Goal: Task Accomplishment & Management: Complete application form

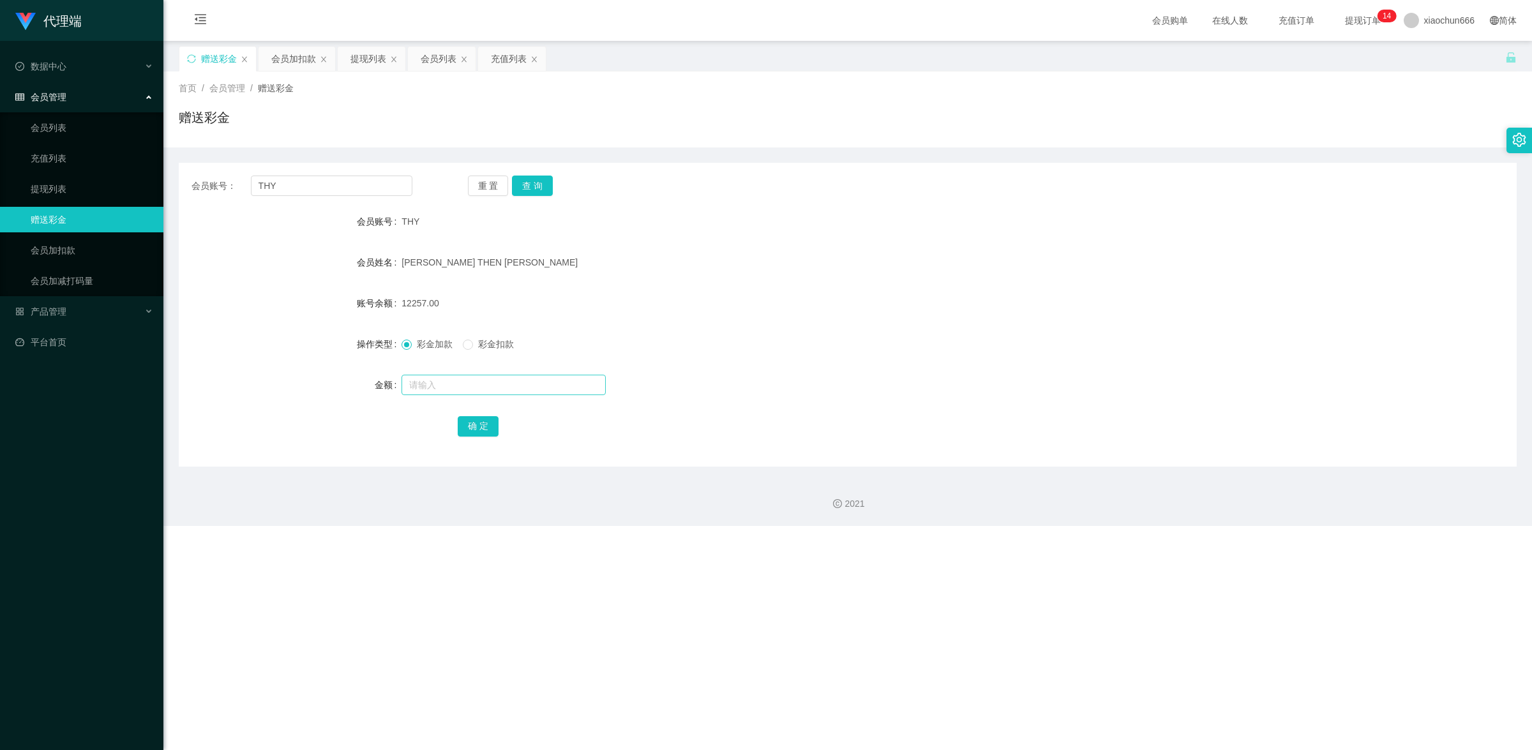
click at [428, 382] on input "text" at bounding box center [504, 385] width 204 height 20
type input "15"
click at [474, 422] on button "确 定" at bounding box center [478, 426] width 41 height 20
click at [458, 394] on div at bounding box center [792, 385] width 781 height 26
click at [460, 386] on input "text" at bounding box center [504, 385] width 204 height 20
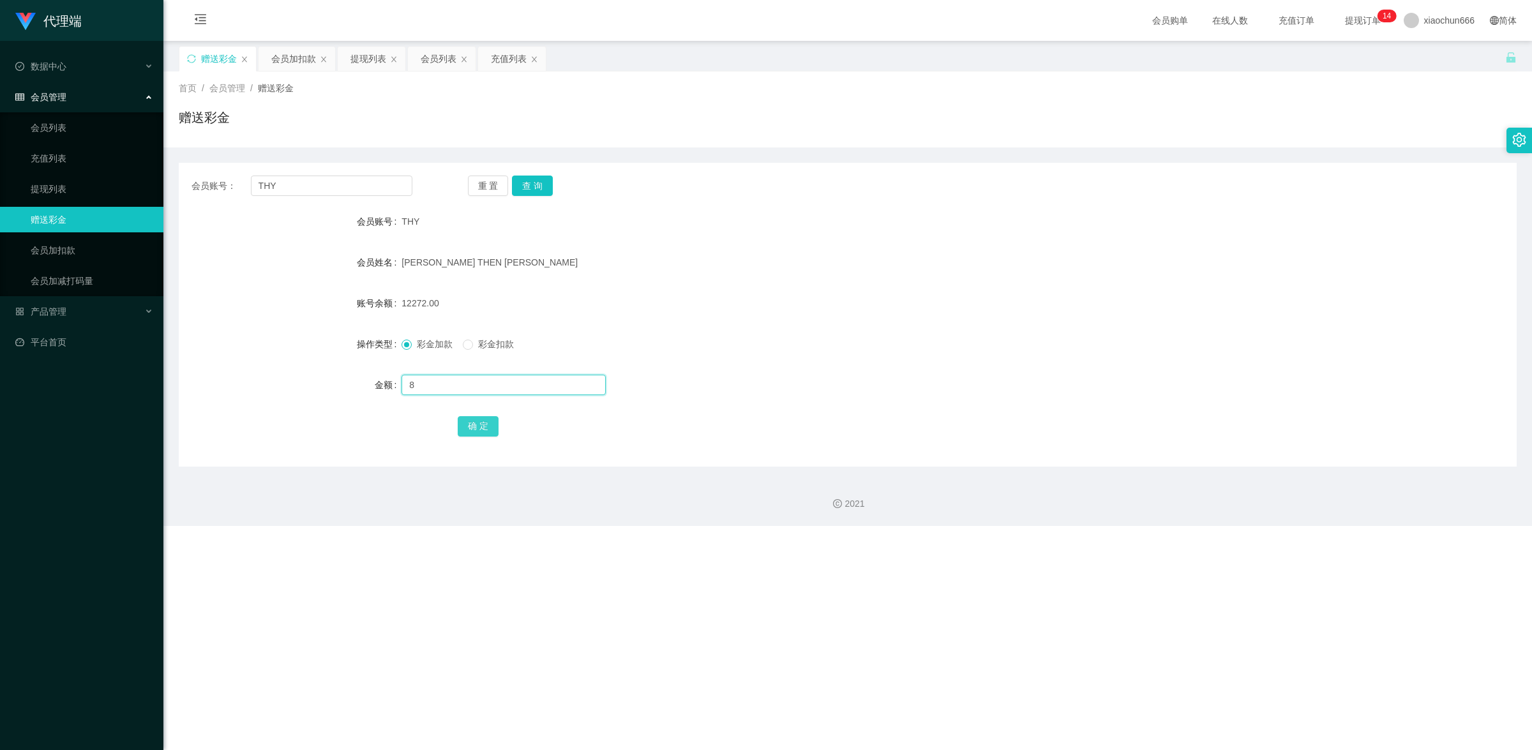
type input "8"
drag, startPoint x: 470, startPoint y: 419, endPoint x: 511, endPoint y: 409, distance: 42.1
click at [470, 419] on button "确 定" at bounding box center [478, 426] width 41 height 20
click at [470, 387] on input "text" at bounding box center [504, 385] width 204 height 20
type input "8"
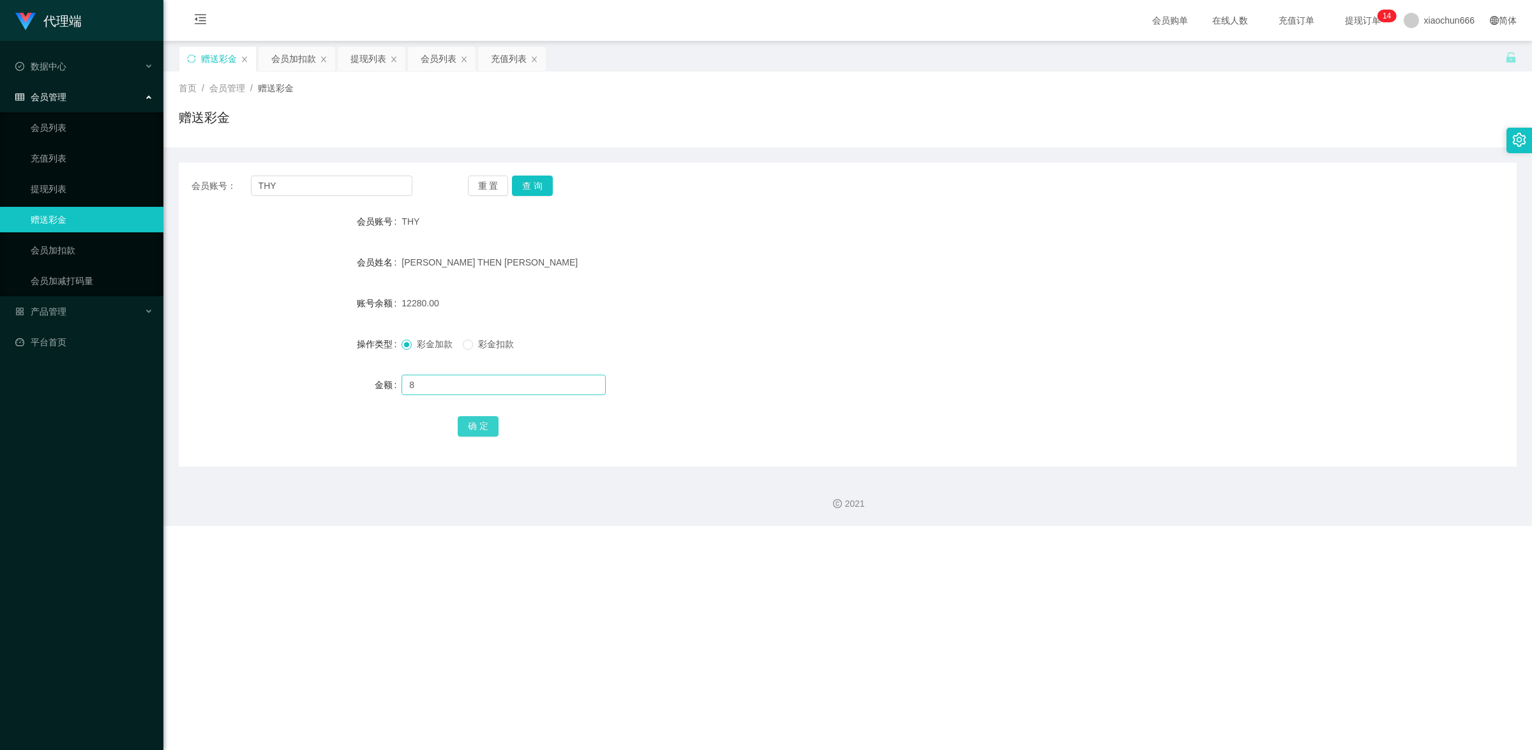
drag, startPoint x: 490, startPoint y: 428, endPoint x: 553, endPoint y: 394, distance: 72.0
click at [490, 428] on button "确 定" at bounding box center [478, 426] width 41 height 20
click at [457, 389] on input "text" at bounding box center [504, 385] width 204 height 20
type input "8"
drag, startPoint x: 480, startPoint y: 421, endPoint x: 776, endPoint y: 363, distance: 302.0
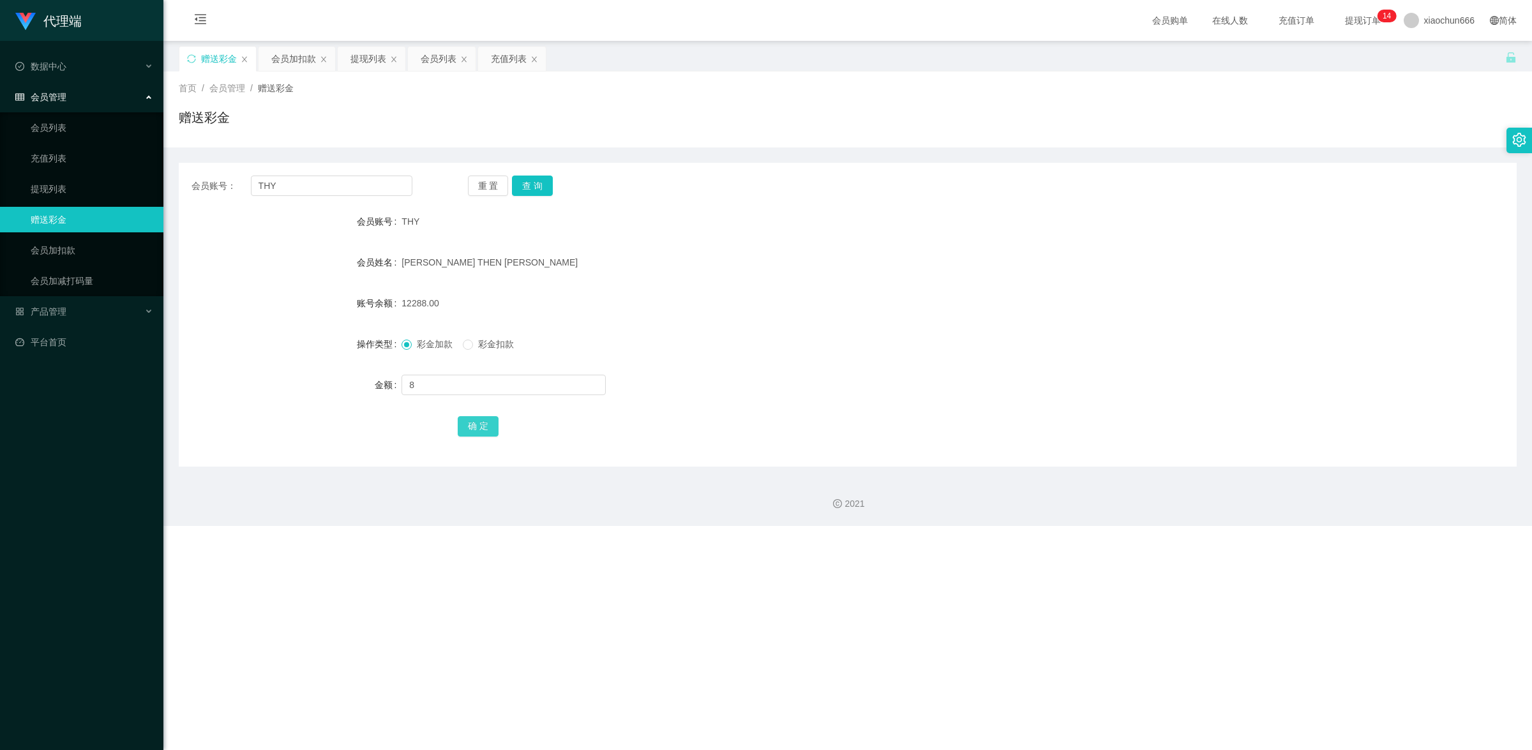
click at [480, 421] on button "确 定" at bounding box center [478, 426] width 41 height 20
click at [458, 385] on input "text" at bounding box center [504, 385] width 204 height 20
type input "8"
drag, startPoint x: 483, startPoint y: 432, endPoint x: 573, endPoint y: 387, distance: 99.9
click at [483, 432] on button "确 定" at bounding box center [478, 426] width 41 height 20
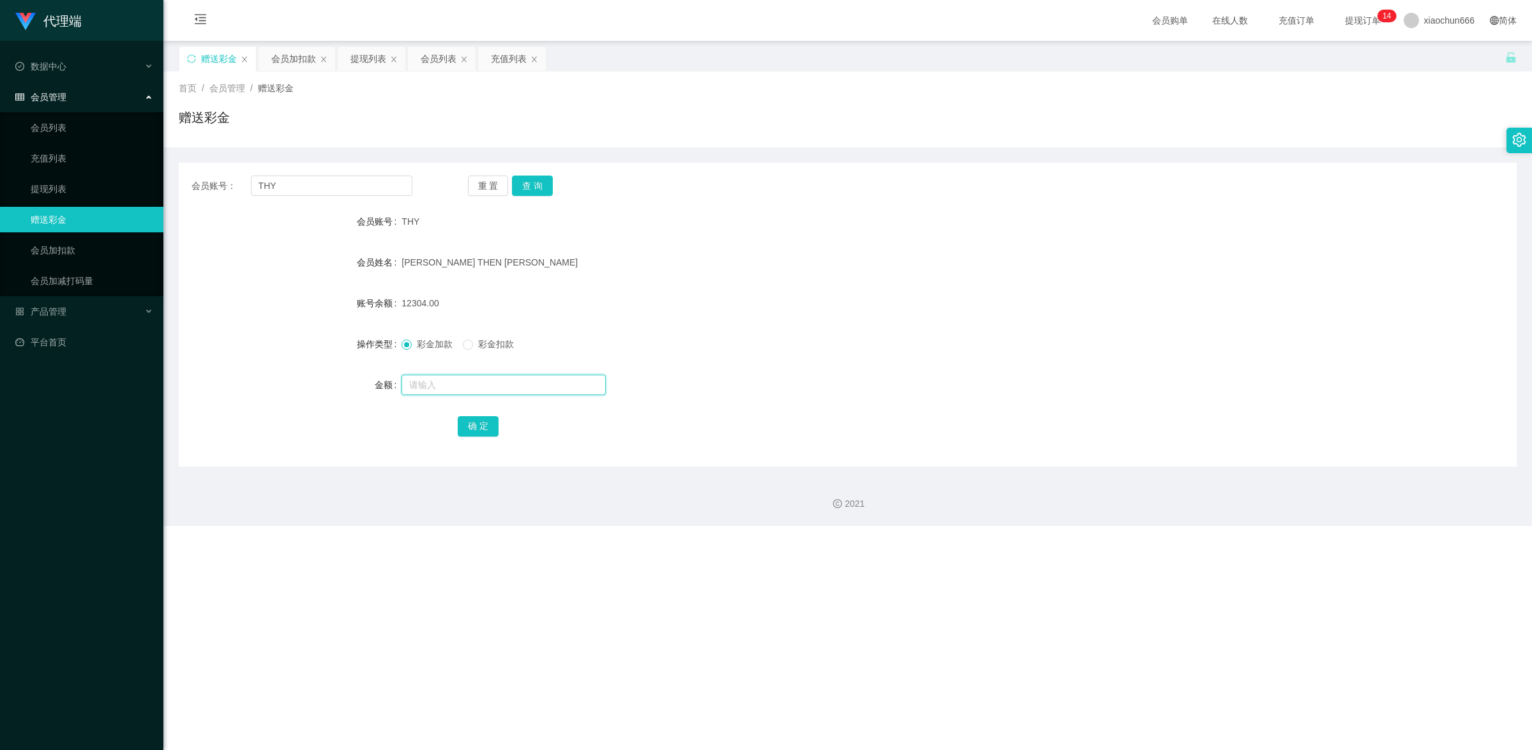
click at [493, 384] on input "text" at bounding box center [504, 385] width 204 height 20
type input "8"
click at [469, 420] on button "确 定" at bounding box center [478, 426] width 41 height 20
click at [436, 386] on input "text" at bounding box center [504, 385] width 204 height 20
type input "8"
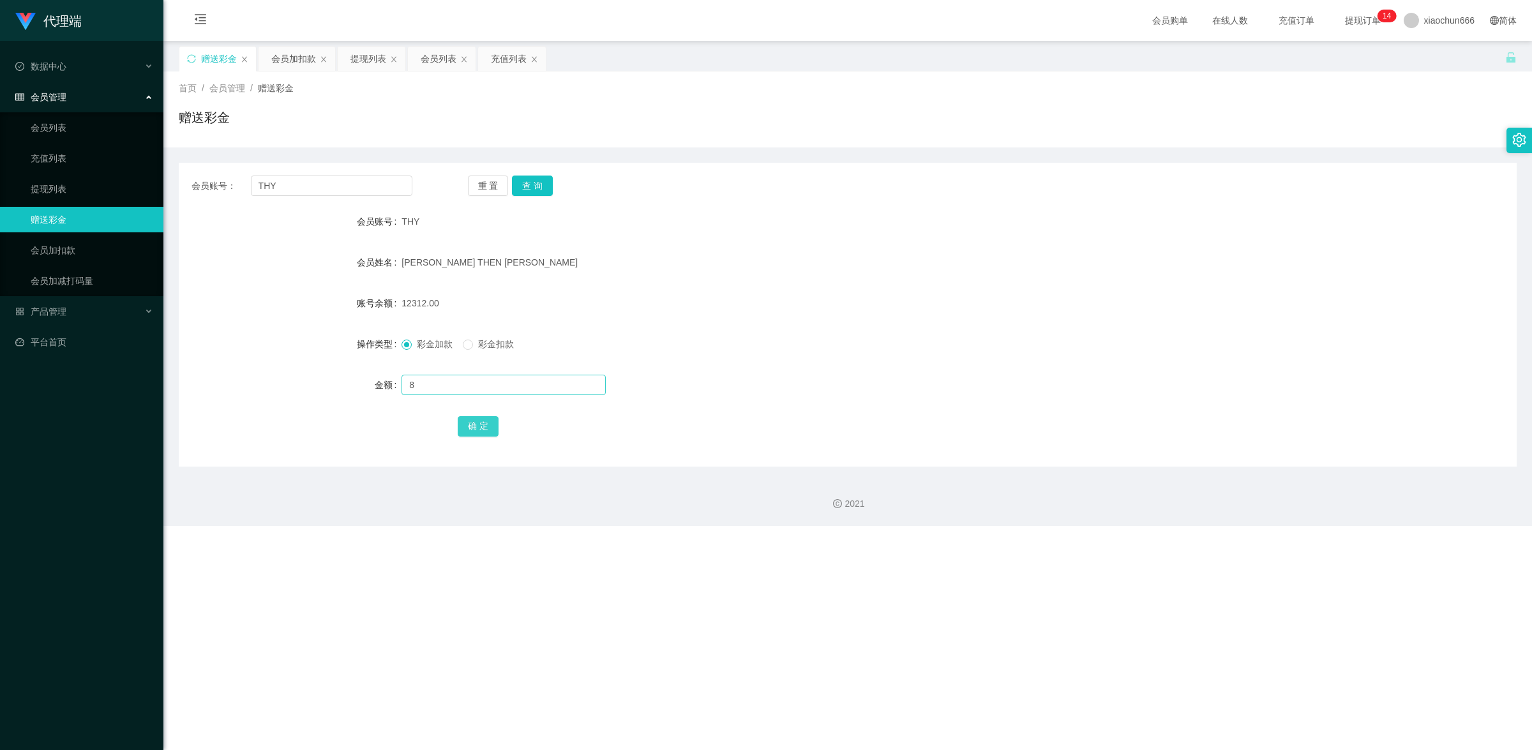
drag, startPoint x: 474, startPoint y: 423, endPoint x: 552, endPoint y: 391, distance: 84.8
click at [474, 423] on button "确 定" at bounding box center [478, 426] width 41 height 20
click at [455, 380] on input "text" at bounding box center [504, 385] width 204 height 20
type input "8"
click at [479, 430] on button "确 定" at bounding box center [478, 426] width 41 height 20
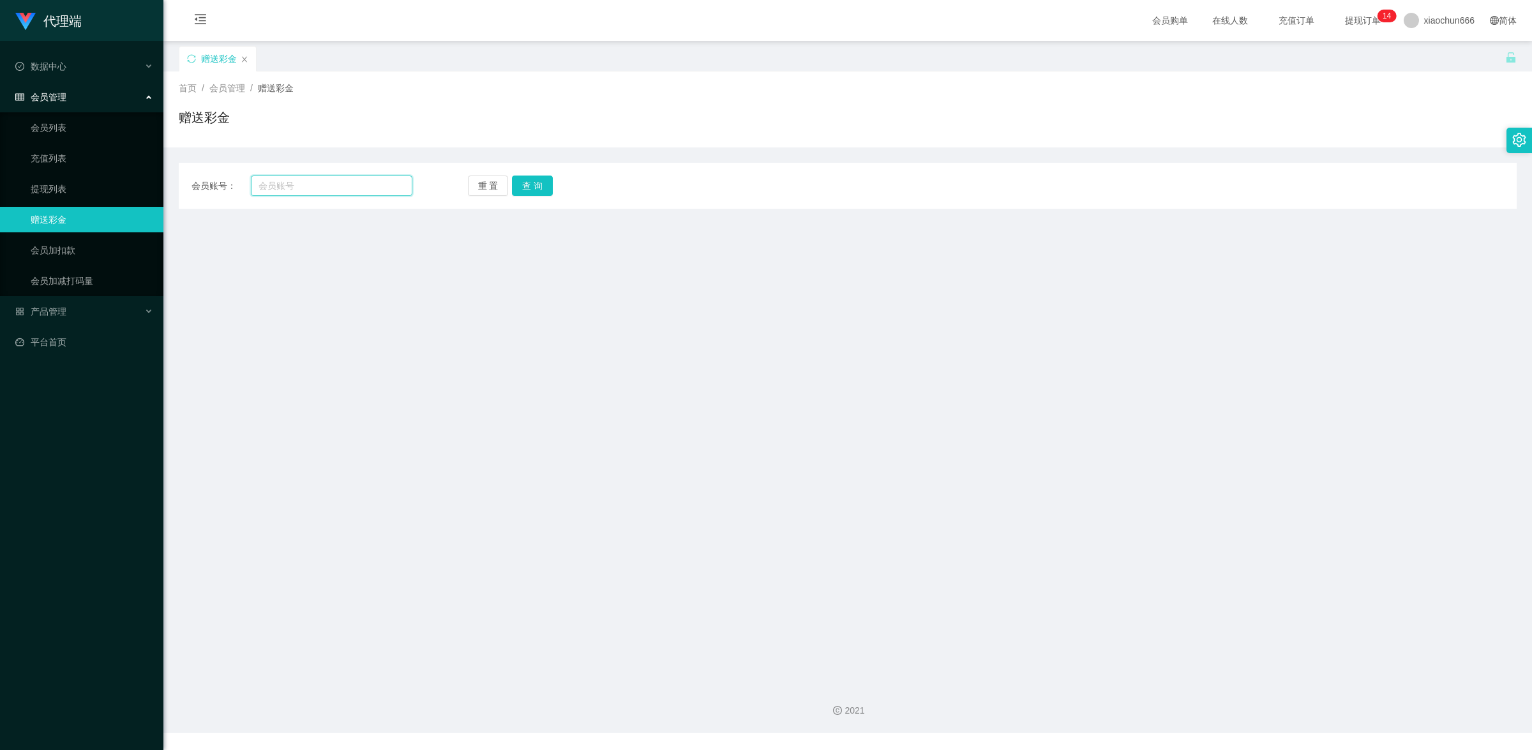
click at [308, 192] on input "text" at bounding box center [332, 186] width 162 height 20
click at [331, 193] on input "text" at bounding box center [332, 186] width 162 height 20
paste input "THY"
type input "THY"
click at [522, 193] on button "查 询" at bounding box center [532, 186] width 41 height 20
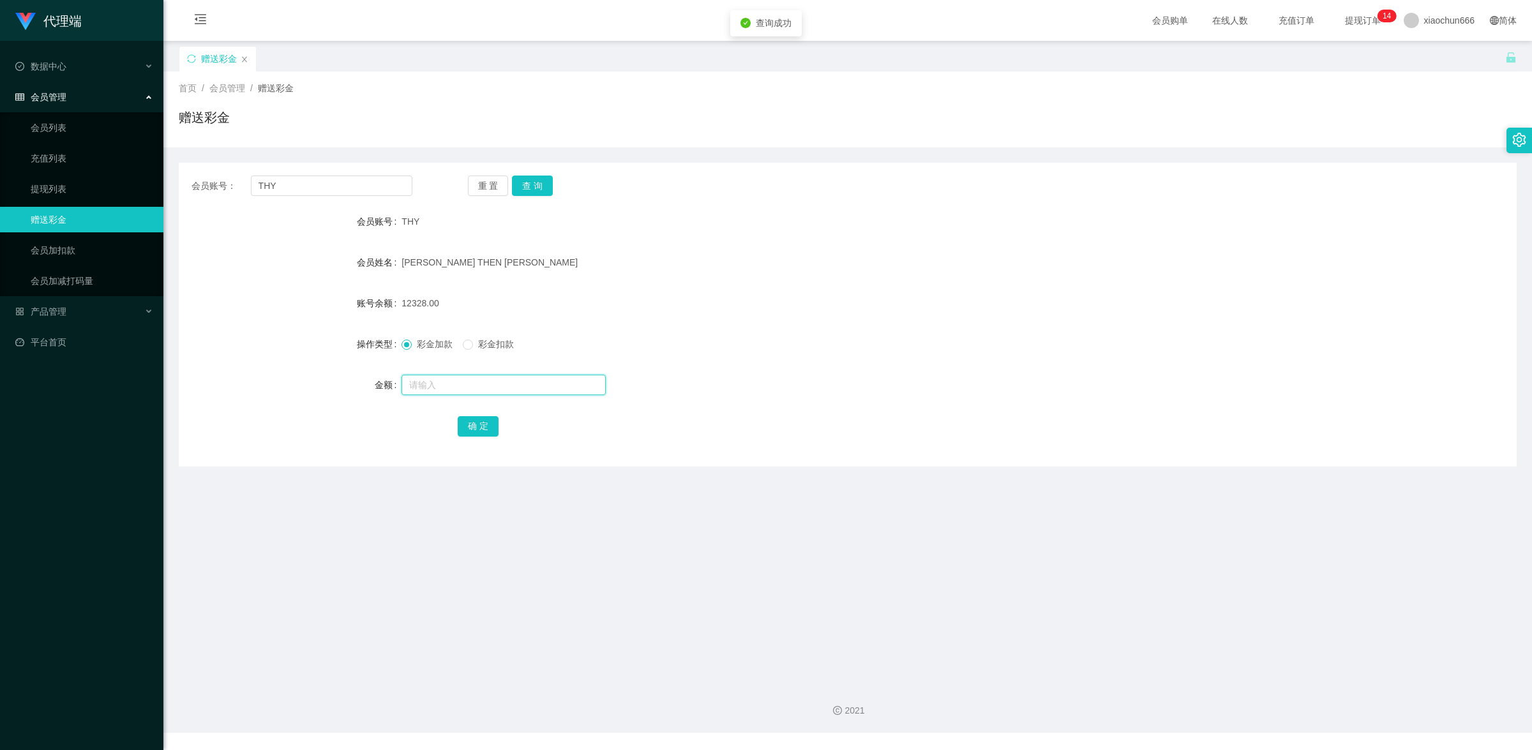
click at [445, 380] on input "text" at bounding box center [504, 385] width 204 height 20
type input "8"
click at [487, 419] on button "确 定" at bounding box center [478, 426] width 41 height 20
click at [649, 280] on form "会员账号 THY 会员姓名 [PERSON_NAME] THEN [PERSON_NAME] 账号余额 12336.00 操作类型 彩金加款 彩金扣款 金额 …" at bounding box center [848, 324] width 1338 height 230
click at [458, 377] on input "text" at bounding box center [504, 385] width 204 height 20
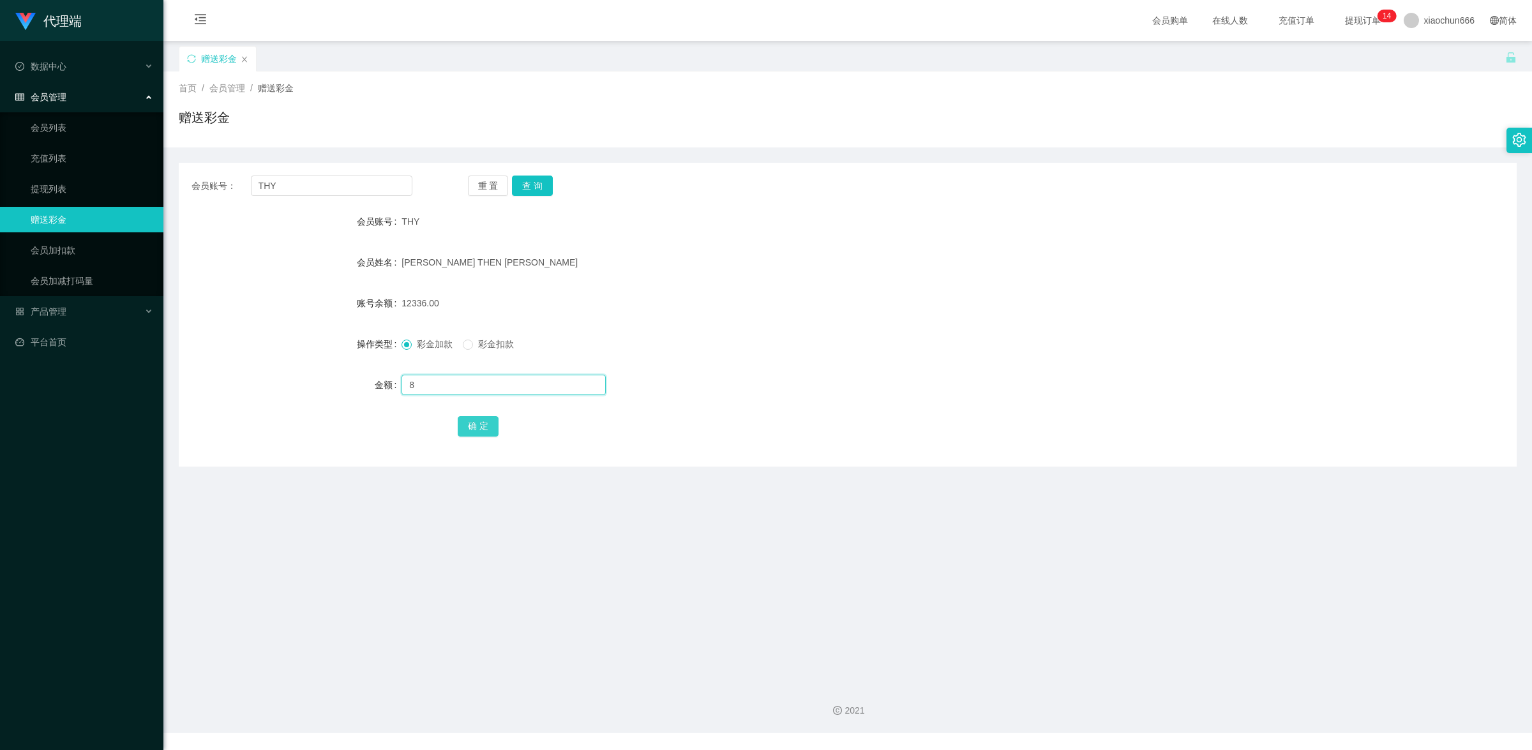
type input "8"
drag, startPoint x: 476, startPoint y: 422, endPoint x: 1210, endPoint y: 217, distance: 762.2
click at [476, 422] on button "确 定" at bounding box center [478, 426] width 41 height 20
click at [481, 387] on input "text" at bounding box center [504, 385] width 204 height 20
type input "8"
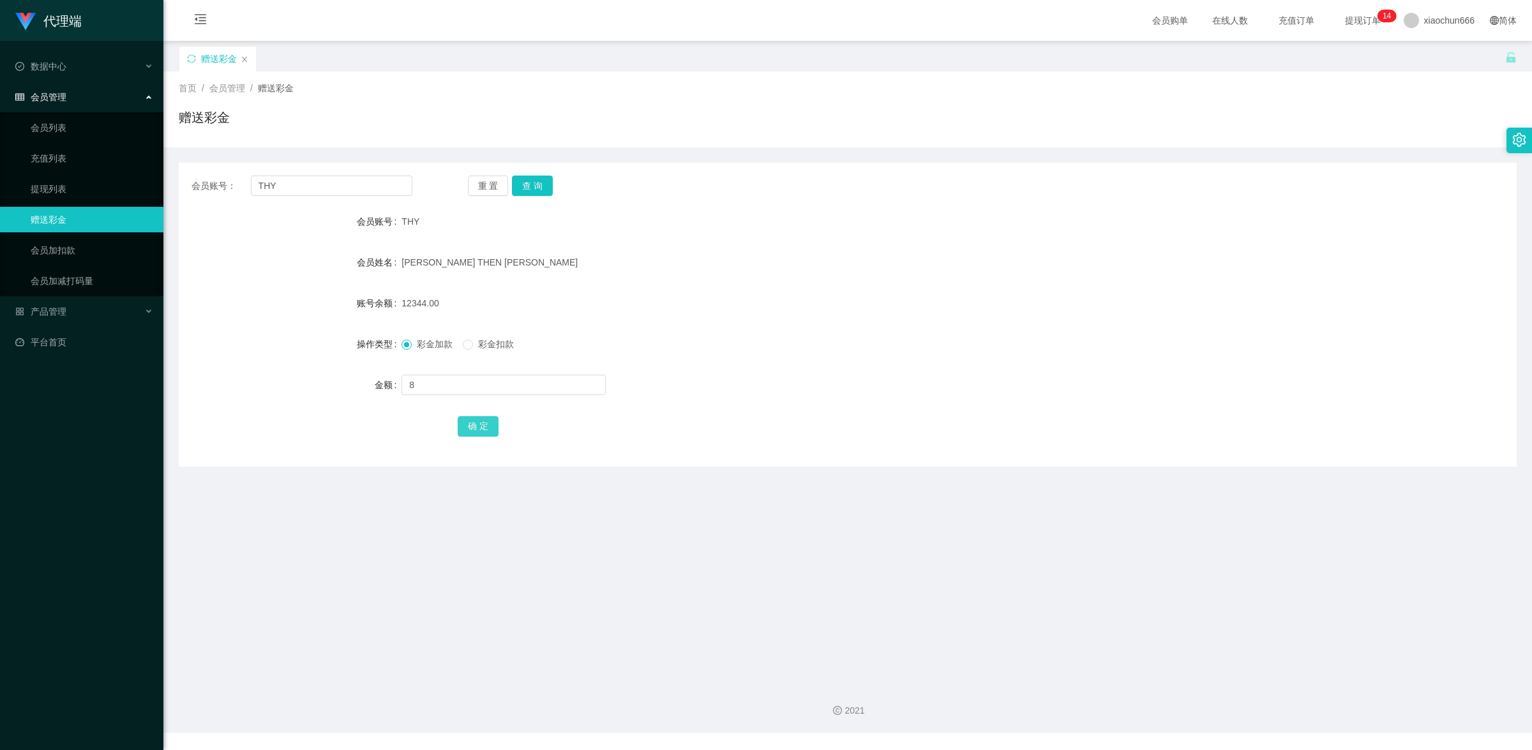
drag, startPoint x: 479, startPoint y: 432, endPoint x: 797, endPoint y: 285, distance: 350.2
click at [479, 432] on button "确 定" at bounding box center [478, 426] width 41 height 20
drag, startPoint x: 468, startPoint y: 368, endPoint x: 473, endPoint y: 380, distance: 13.2
click at [469, 372] on form "会员账号 THY 会员姓名 [PERSON_NAME] THEN [PERSON_NAME] 账号余额 12352.00 操作类型 彩金加款 彩金扣款 金额 …" at bounding box center [848, 324] width 1338 height 230
click at [473, 380] on input "text" at bounding box center [504, 385] width 204 height 20
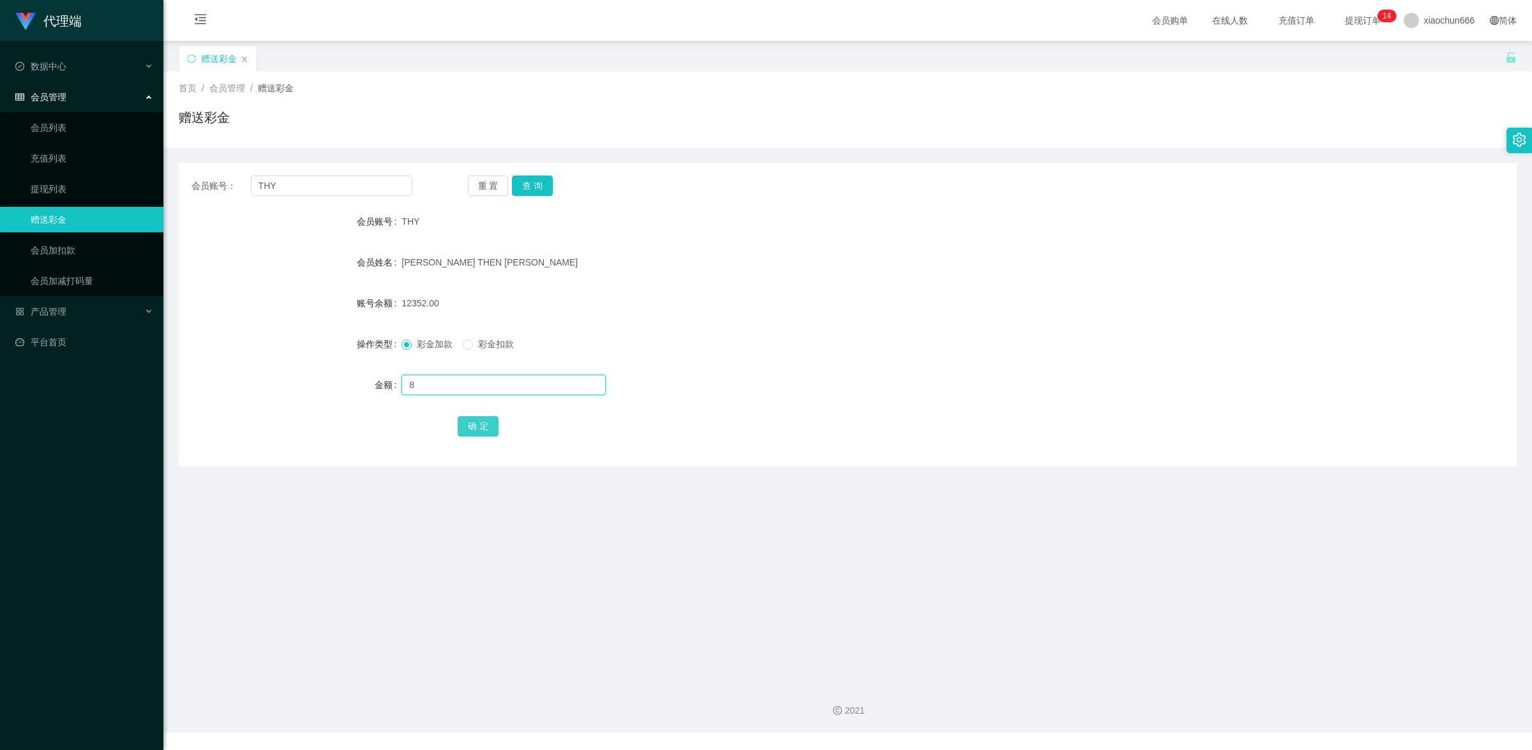
type input "8"
click at [473, 431] on button "确 定" at bounding box center [478, 426] width 41 height 20
